Goal: Task Accomplishment & Management: Use online tool/utility

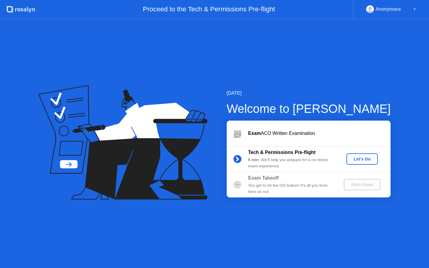
click at [358, 159] on div "Let's Go" at bounding box center [362, 159] width 27 height 5
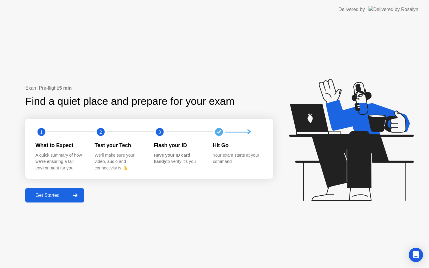
click at [56, 193] on div "Get Started" at bounding box center [47, 195] width 41 height 5
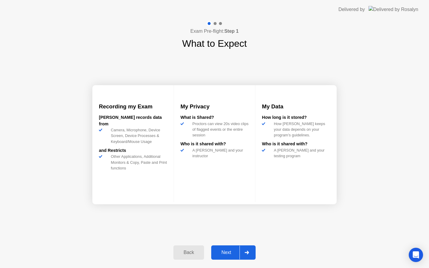
click at [230, 251] on div "Next" at bounding box center [226, 252] width 27 height 5
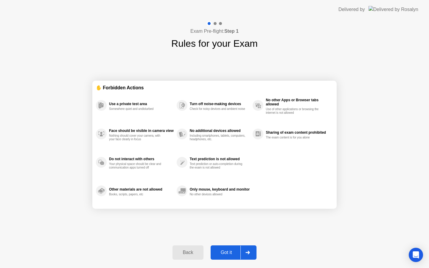
click at [225, 250] on div "Got it" at bounding box center [227, 252] width 28 height 5
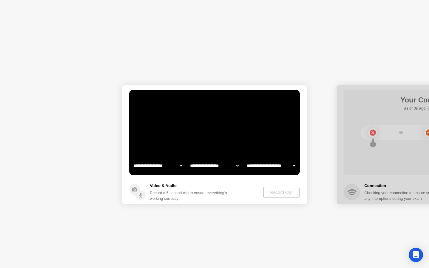
select select "**********"
select select "*******"
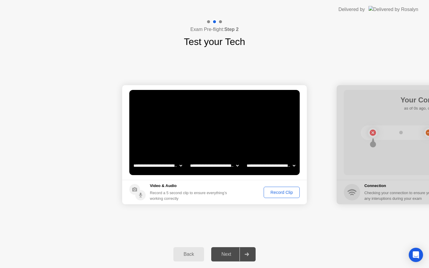
click at [275, 188] on button "Record Clip" at bounding box center [282, 192] width 36 height 11
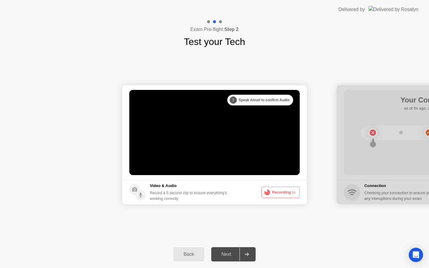
click at [274, 188] on button "Recording 1s" at bounding box center [281, 192] width 38 height 11
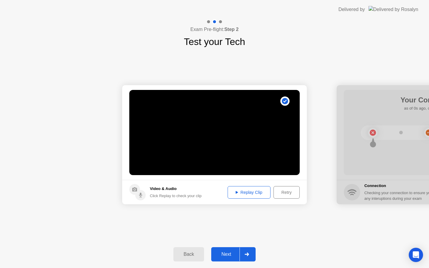
click at [241, 194] on div "Replay Clip" at bounding box center [249, 192] width 39 height 5
click at [227, 254] on div "Next" at bounding box center [226, 254] width 27 height 5
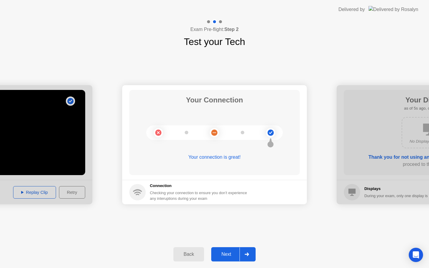
click at [248, 253] on icon at bounding box center [247, 255] width 4 height 4
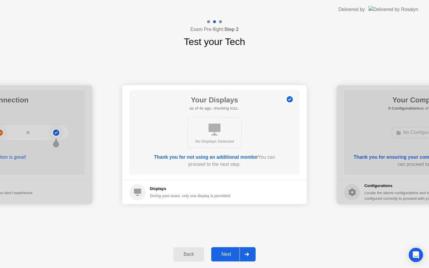
click at [234, 254] on div "Next" at bounding box center [226, 254] width 27 height 5
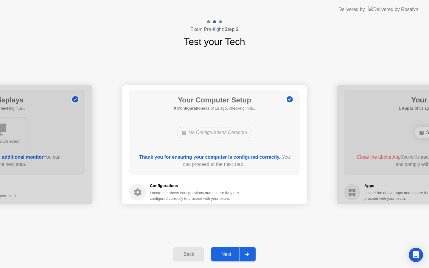
click at [227, 254] on div "Next" at bounding box center [226, 254] width 27 height 5
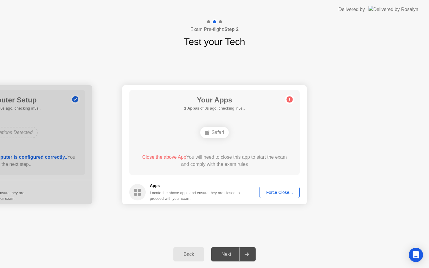
click at [277, 197] on button "Force Close..." at bounding box center [279, 192] width 41 height 11
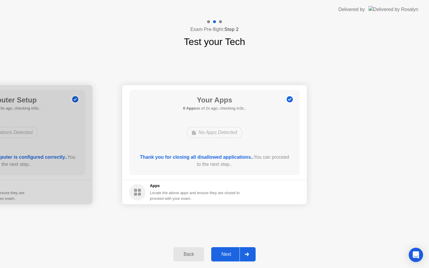
click at [226, 252] on div "Next" at bounding box center [226, 254] width 27 height 5
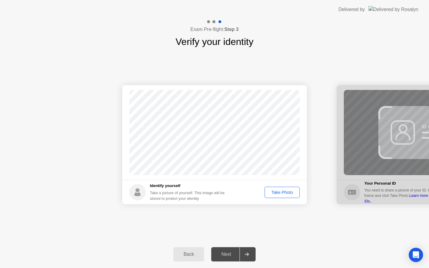
click at [279, 192] on div "Take Photo" at bounding box center [282, 192] width 31 height 5
click at [279, 192] on div "Retake" at bounding box center [285, 192] width 23 height 5
click at [279, 192] on div "Take Photo" at bounding box center [282, 192] width 31 height 5
click at [279, 192] on div "Retake" at bounding box center [285, 192] width 23 height 5
click at [279, 192] on div "Take Photo" at bounding box center [282, 192] width 31 height 5
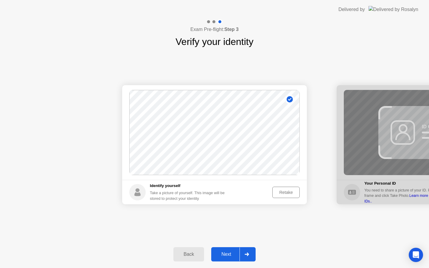
click at [279, 192] on div "Retake" at bounding box center [285, 192] width 23 height 5
click at [279, 192] on div "Take Photo" at bounding box center [282, 192] width 31 height 5
click at [238, 254] on div "Next" at bounding box center [226, 254] width 27 height 5
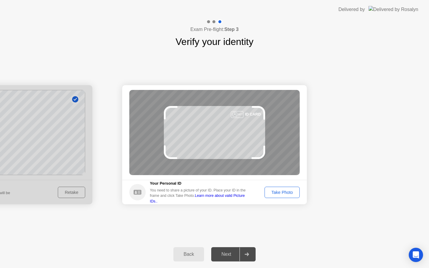
click at [274, 194] on div "Take Photo" at bounding box center [282, 192] width 31 height 5
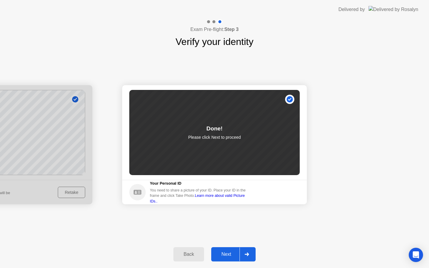
click at [235, 253] on div "Next" at bounding box center [226, 254] width 27 height 5
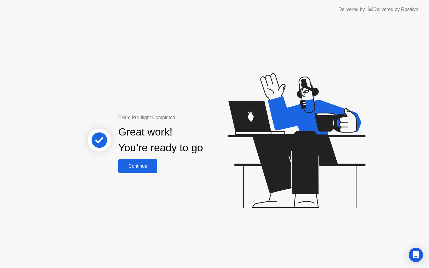
click at [141, 164] on div "Continue" at bounding box center [137, 166] width 35 height 5
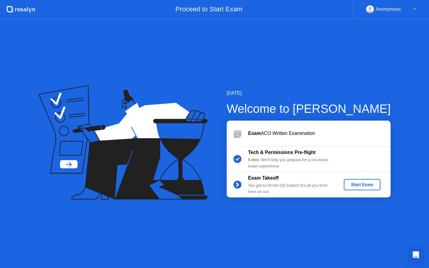
click at [412, 12] on div "Anonymous ▼" at bounding box center [391, 9] width 50 height 8
click at [415, 10] on div "▼" at bounding box center [414, 9] width 3 height 8
drag, startPoint x: 398, startPoint y: 10, endPoint x: 379, endPoint y: 8, distance: 19.4
click at [379, 8] on div "Anonymous" at bounding box center [388, 9] width 25 height 8
click at [367, 185] on div "Start Exam" at bounding box center [362, 184] width 32 height 5
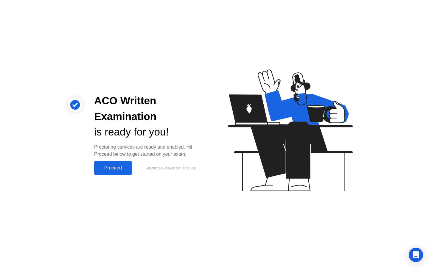
click at [107, 166] on div "Proceed" at bounding box center [113, 167] width 34 height 5
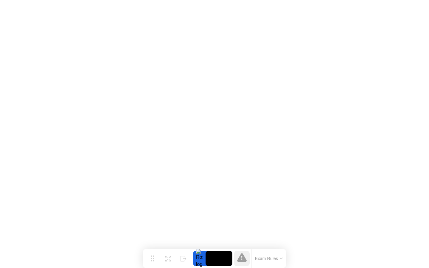
click at [275, 257] on button "Exam Rules" at bounding box center [269, 258] width 32 height 5
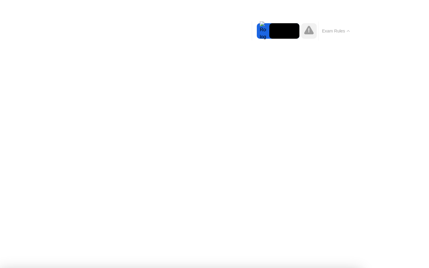
click at [336, 30] on button "Exam Rules" at bounding box center [336, 30] width 32 height 5
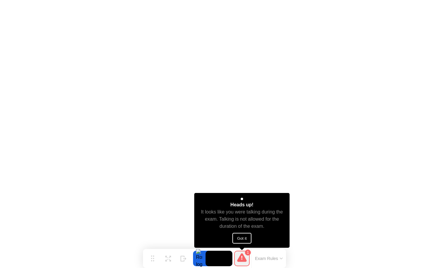
click at [243, 238] on button "Got it" at bounding box center [241, 238] width 19 height 11
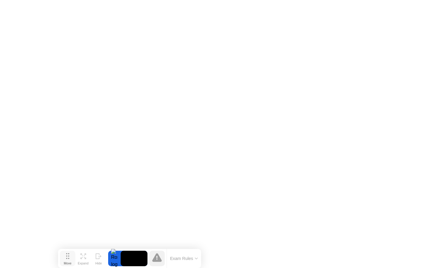
drag, startPoint x: 155, startPoint y: 258, endPoint x: 70, endPoint y: 260, distance: 85.3
click at [70, 260] on button "Move" at bounding box center [67, 258] width 15 height 15
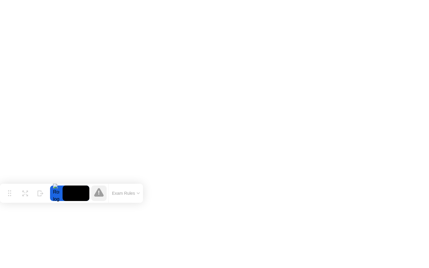
drag, startPoint x: 72, startPoint y: 263, endPoint x: 0, endPoint y: 198, distance: 97.5
click at [0, 198] on div "Move Expand Hide Exam Rules" at bounding box center [71, 193] width 143 height 19
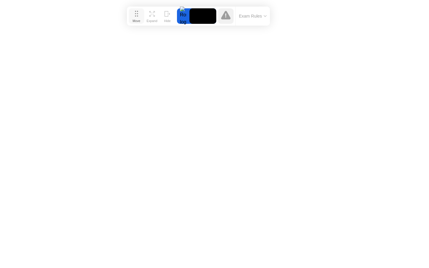
drag, startPoint x: 13, startPoint y: 192, endPoint x: 140, endPoint y: 15, distance: 218.1
click at [140, 15] on button "Move" at bounding box center [136, 15] width 15 height 15
click at [168, 14] on icon at bounding box center [168, 14] width 3 height 2
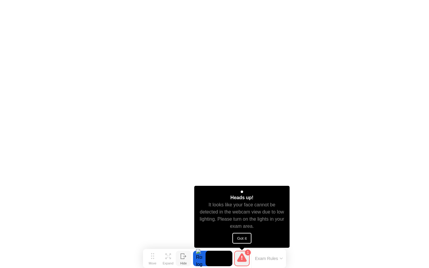
click at [247, 238] on button "Got it" at bounding box center [241, 238] width 19 height 11
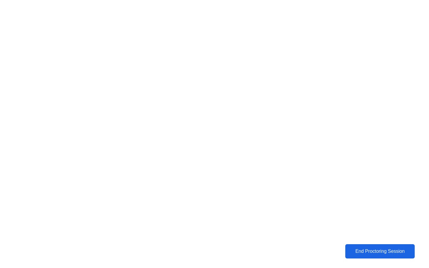
click at [360, 251] on div "End Proctoring Session" at bounding box center [380, 251] width 66 height 5
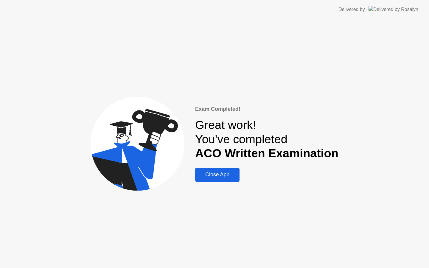
click at [229, 172] on div "Close App" at bounding box center [217, 175] width 41 height 6
